Goal: Task Accomplishment & Management: Manage account settings

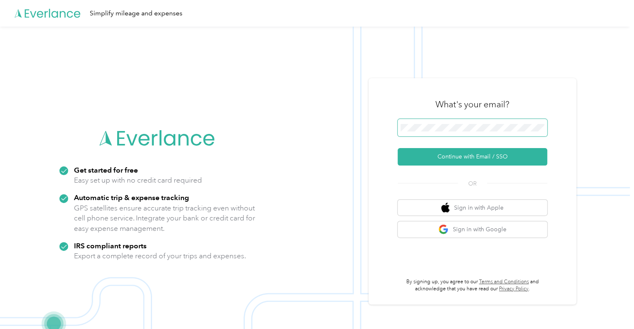
click at [476, 122] on span at bounding box center [473, 127] width 150 height 17
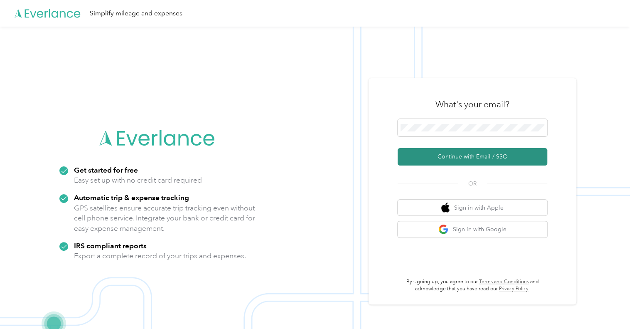
click at [473, 156] on button "Continue with Email / SSO" at bounding box center [473, 156] width 150 height 17
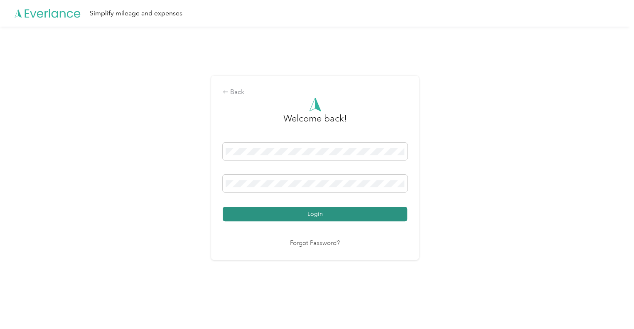
click at [349, 212] on button "Login" at bounding box center [315, 214] width 185 height 15
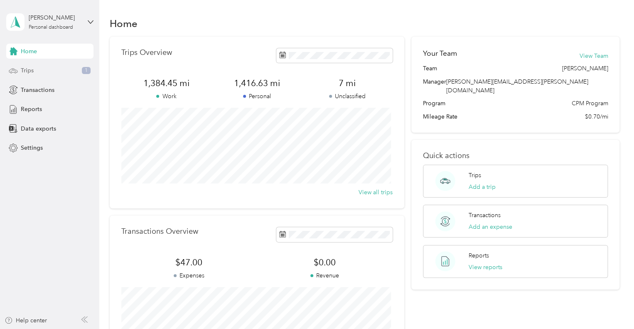
click at [42, 68] on div "Trips 1" at bounding box center [49, 70] width 87 height 15
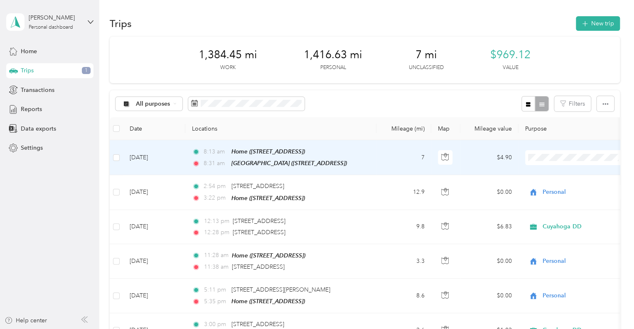
click at [557, 183] on span "Personal" at bounding box center [584, 186] width 77 height 9
